Goal: Information Seeking & Learning: Learn about a topic

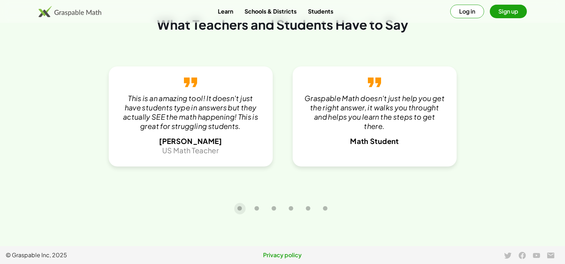
scroll to position [1734, 0]
click at [292, 253] on link "Privacy policy" at bounding box center [282, 254] width 185 height 9
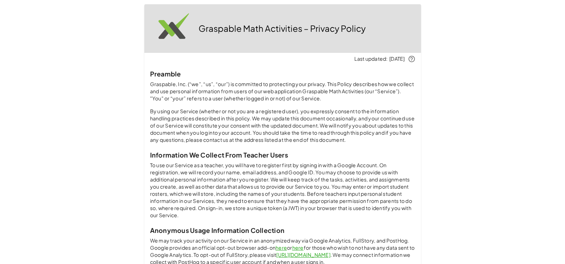
click at [238, 102] on p "Graspable, Inc. (“we”, “us”, “our”) is committed to protecting your privacy. Th…" at bounding box center [282, 91] width 265 height 21
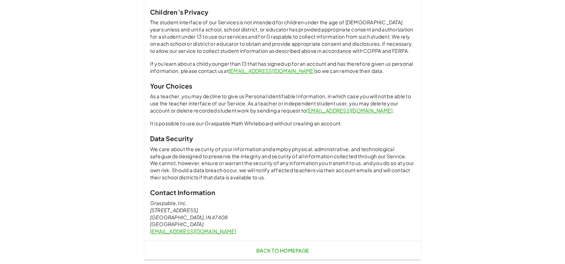
scroll to position [836, 0]
click at [286, 249] on span "Back to Homepage" at bounding box center [282, 250] width 53 height 6
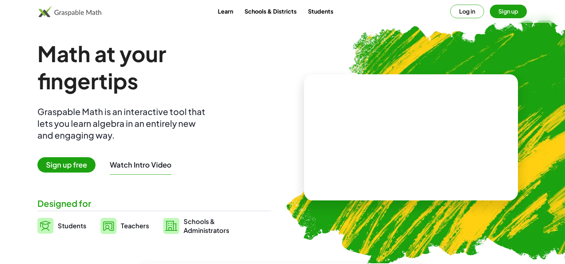
click at [93, 16] on img at bounding box center [70, 11] width 63 height 11
click at [77, 172] on span "Sign up free" at bounding box center [66, 164] width 58 height 15
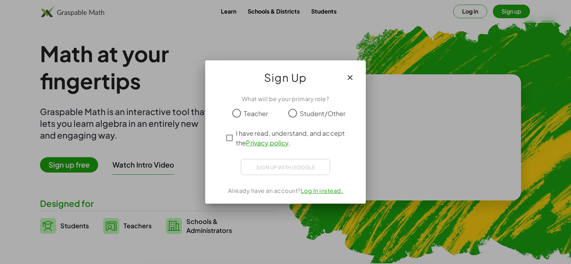
click at [353, 74] on icon "button" at bounding box center [350, 77] width 9 height 9
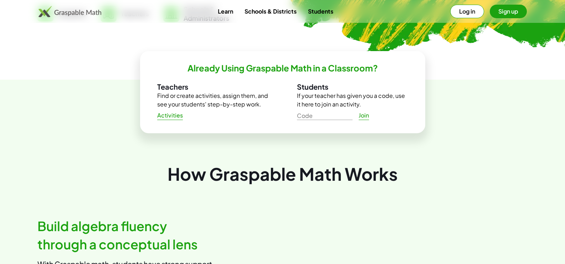
scroll to position [214, 0]
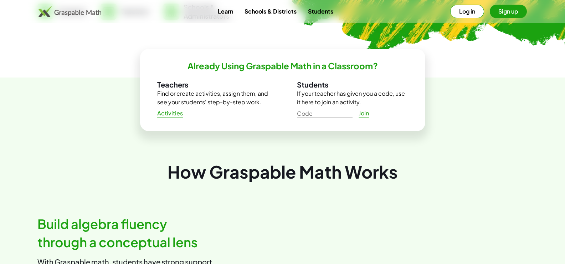
click at [229, 20] on span "Schools & Administrators" at bounding box center [207, 11] width 46 height 18
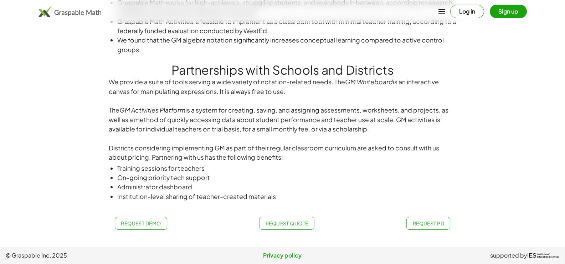
scroll to position [574, 0]
